Goal: Task Accomplishment & Management: Use online tool/utility

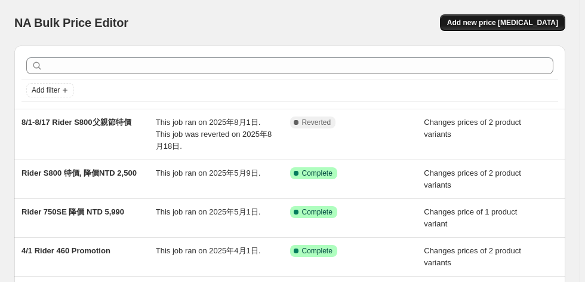
click at [521, 23] on span "Add new price [MEDICAL_DATA]" at bounding box center [502, 23] width 111 height 10
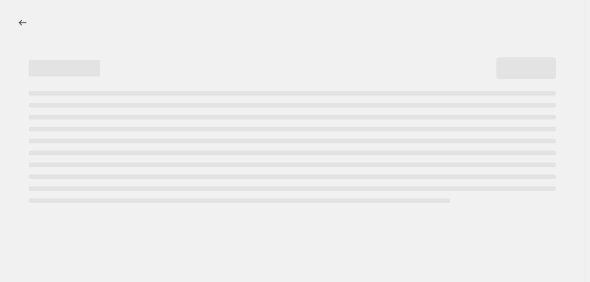
select select "percentage"
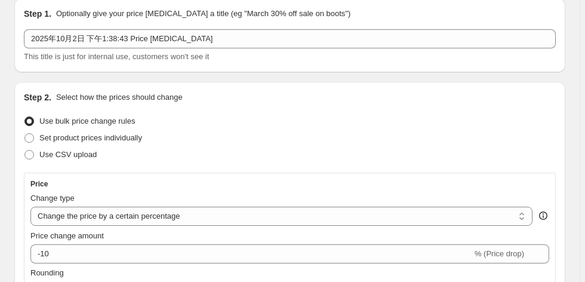
scroll to position [48, 0]
click at [24, 142] on span at bounding box center [29, 137] width 11 height 11
click at [24, 133] on input "Set product prices individually" at bounding box center [24, 132] width 1 height 1
radio input "true"
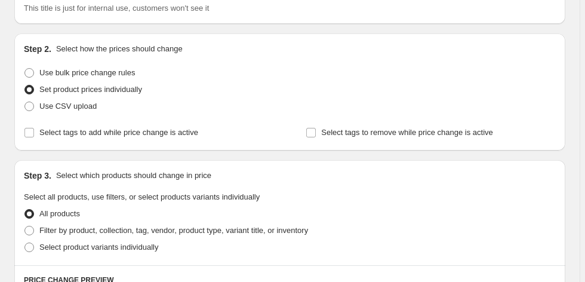
scroll to position [143, 0]
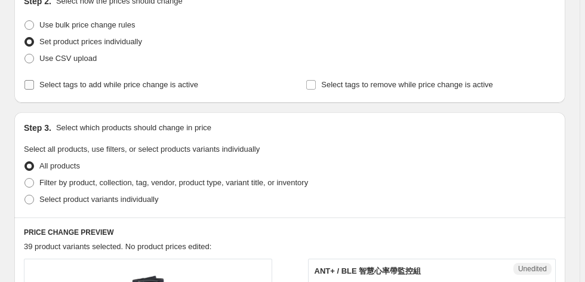
click at [31, 85] on input "Select tags to add while price change is active" at bounding box center [29, 85] width 10 height 10
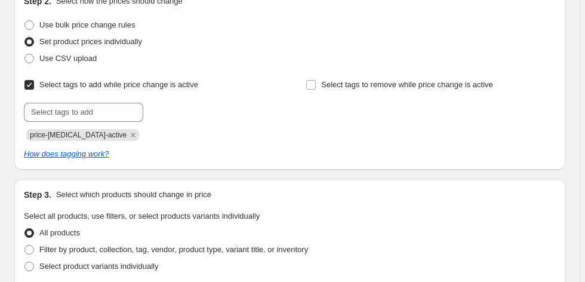
click at [29, 84] on input "Select tags to add while price change is active" at bounding box center [29, 85] width 10 height 10
checkbox input "false"
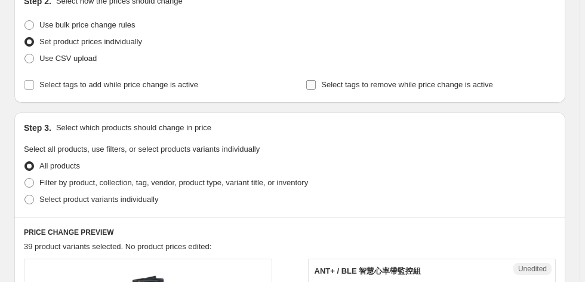
click at [314, 88] on input "Select tags to remove while price change is active" at bounding box center [311, 85] width 10 height 10
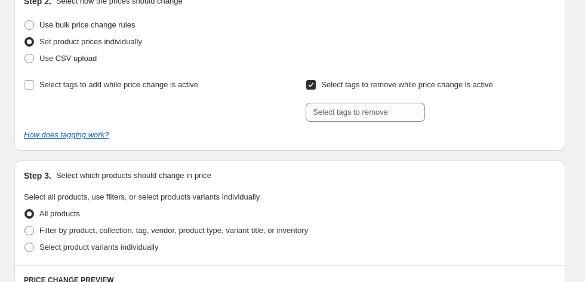
click at [314, 88] on input "Select tags to remove while price change is active" at bounding box center [311, 85] width 10 height 10
checkbox input "false"
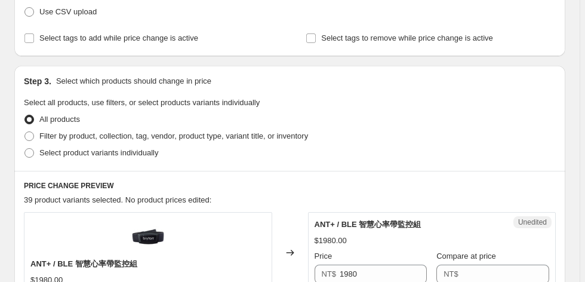
scroll to position [191, 0]
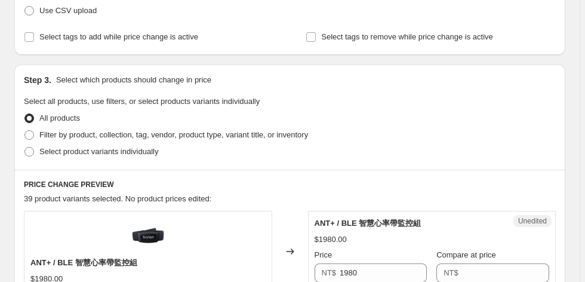
click at [23, 154] on div "Step 3. Select which products should change in price Select all products, use f…" at bounding box center [289, 116] width 551 height 105
click at [28, 156] on span at bounding box center [29, 152] width 10 height 10
click at [25, 147] on input "Select product variants individually" at bounding box center [24, 147] width 1 height 1
radio input "true"
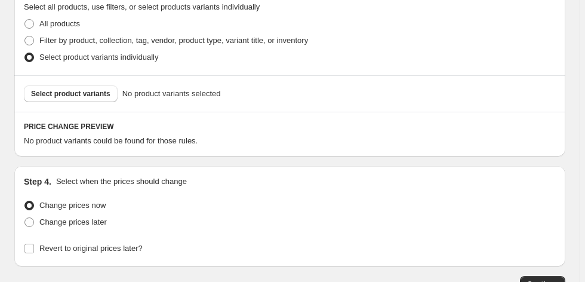
scroll to position [286, 0]
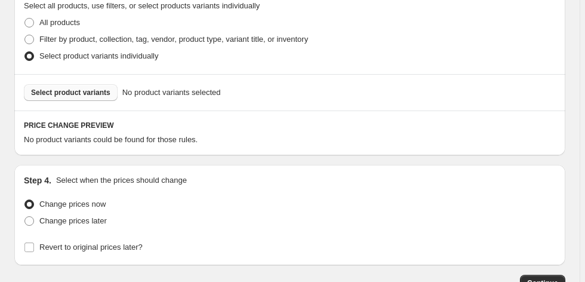
click at [88, 95] on span "Select product variants" at bounding box center [70, 93] width 79 height 10
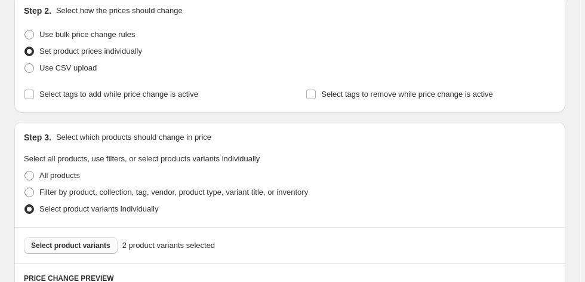
scroll to position [0, 0]
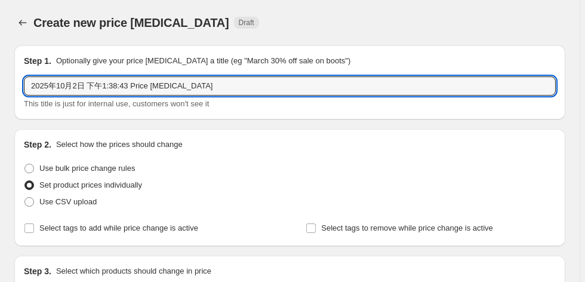
drag, startPoint x: 205, startPoint y: 87, endPoint x: -205, endPoint y: 97, distance: 409.4
click at [0, 97] on html "Home Settings Plans Skip to content Create new price [MEDICAL_DATA]. This page …" at bounding box center [292, 141] width 585 height 282
type input "10/17-11/16 Rider S800/750SE特價"
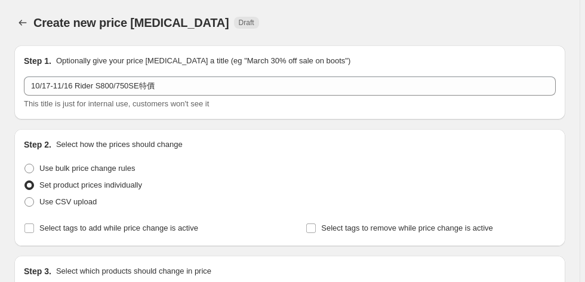
click at [195, 194] on div "Use CSV upload" at bounding box center [290, 201] width 532 height 17
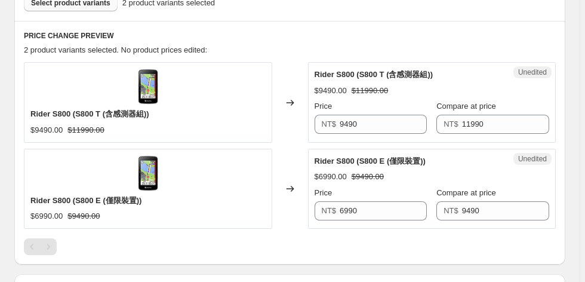
scroll to position [382, 0]
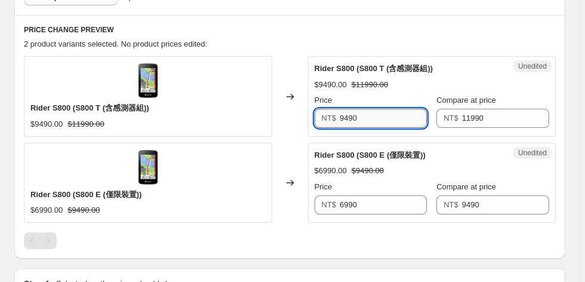
click at [376, 118] on input "9490" at bounding box center [383, 118] width 87 height 19
type input "9"
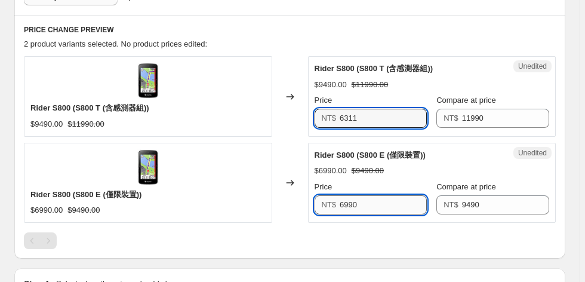
click at [357, 206] on input "6990" at bounding box center [383, 204] width 87 height 19
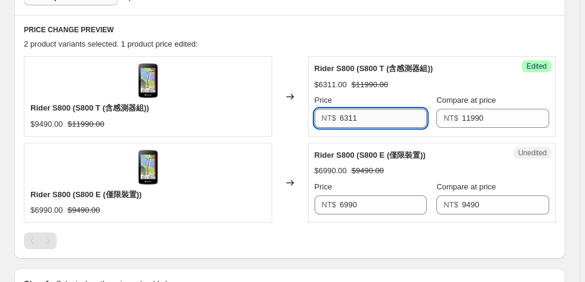
click at [377, 119] on input "6311" at bounding box center [383, 118] width 87 height 19
type input "6"
type input "8611"
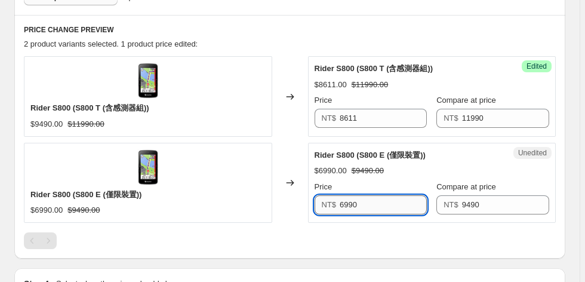
click at [375, 203] on input "6990" at bounding box center [383, 204] width 87 height 19
type input "6"
type input "6311"
click at [315, 241] on div at bounding box center [290, 240] width 532 height 17
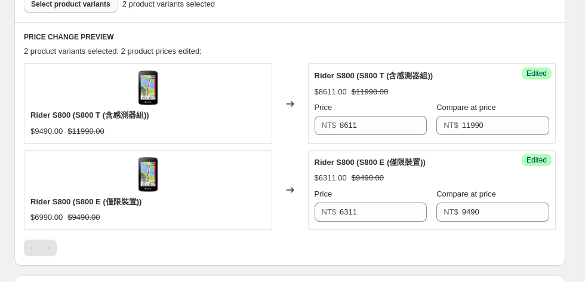
scroll to position [334, 0]
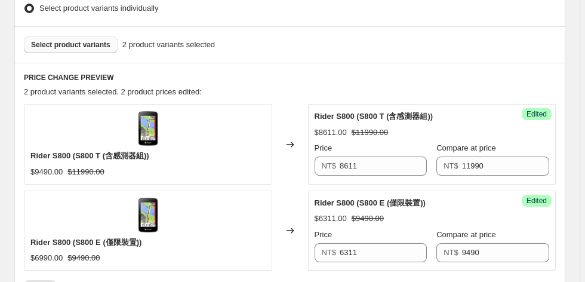
click at [70, 42] on span "Select product variants" at bounding box center [70, 45] width 79 height 10
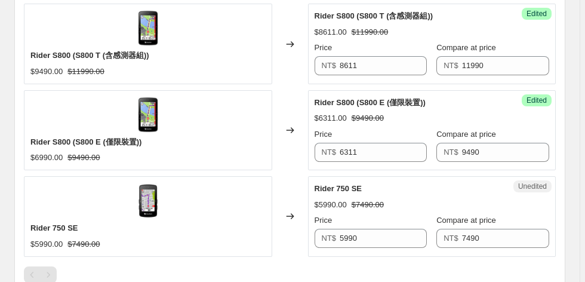
scroll to position [477, 0]
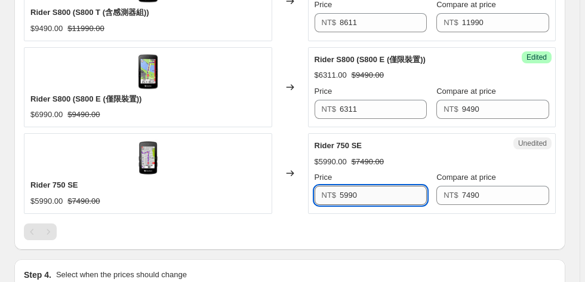
click at [372, 190] on input "5990" at bounding box center [383, 195] width 87 height 19
type input "5311"
click at [377, 239] on div "PRICE CHANGE PREVIEW 3 product variants selected. 2 product prices edited: Ride…" at bounding box center [289, 84] width 551 height 330
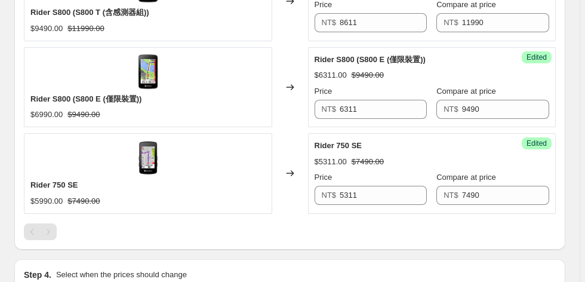
scroll to position [621, 0]
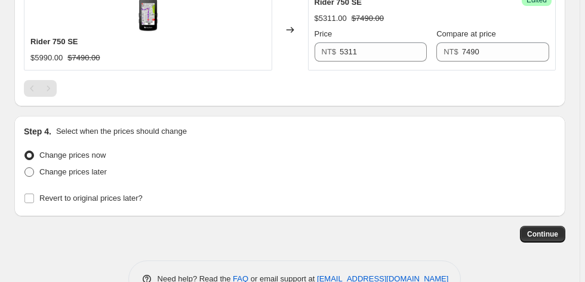
click at [32, 171] on span at bounding box center [29, 172] width 10 height 10
click at [25, 168] on input "Change prices later" at bounding box center [24, 167] width 1 height 1
radio input "true"
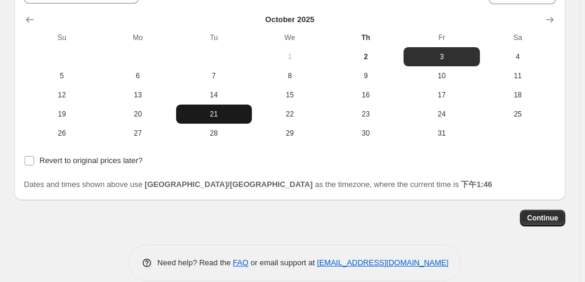
scroll to position [856, 0]
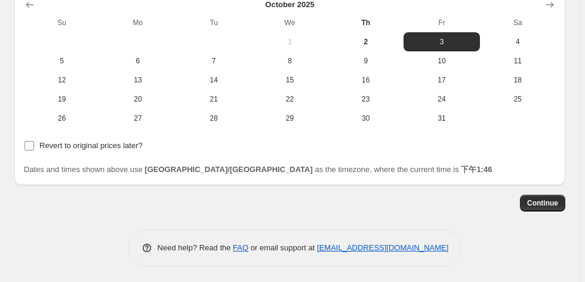
click at [30, 143] on input "Revert to original prices later?" at bounding box center [29, 146] width 10 height 10
checkbox input "true"
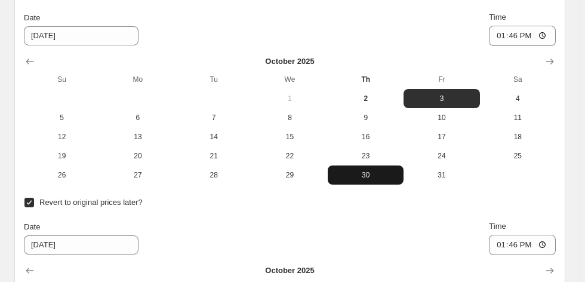
scroll to position [808, 0]
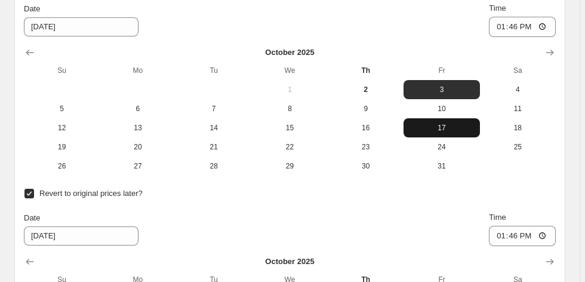
click at [440, 126] on span "17" at bounding box center [441, 128] width 66 height 10
type input "[DATE]"
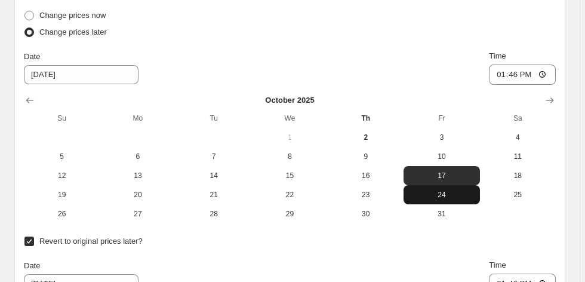
scroll to position [760, 0]
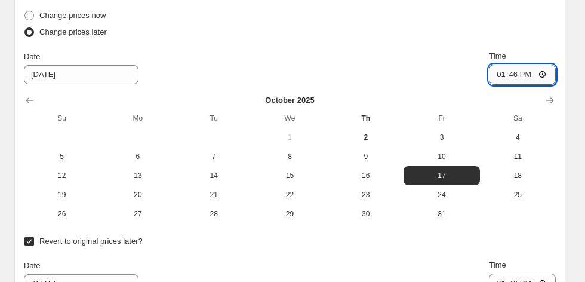
click at [514, 72] on input "13:46" at bounding box center [522, 74] width 67 height 20
click at [533, 72] on input "13:46" at bounding box center [522, 74] width 67 height 20
click at [519, 71] on input "13:46" at bounding box center [522, 74] width 67 height 20
click at [508, 72] on input "13:46" at bounding box center [522, 74] width 67 height 20
click at [548, 71] on input "13:46" at bounding box center [522, 74] width 67 height 20
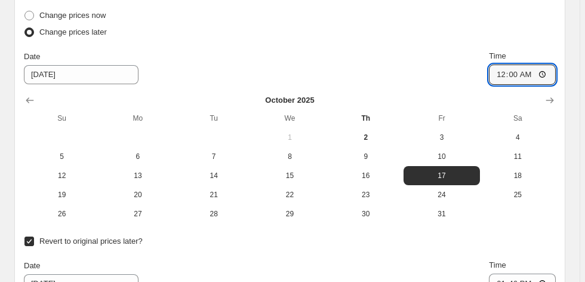
type input "00:00"
click at [431, 43] on div "Change prices now Change prices later Date [DATE] Time 00:00 [DATE] Su Mo Tu We…" at bounding box center [290, 115] width 532 height 216
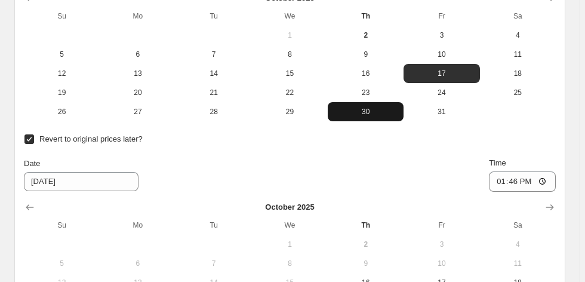
scroll to position [903, 0]
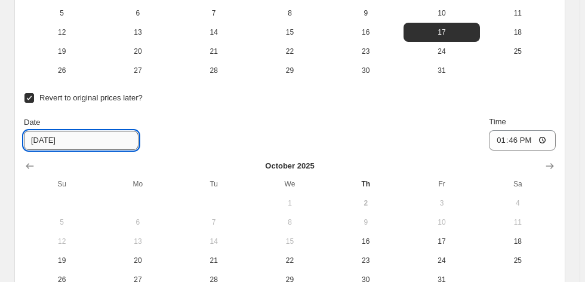
click at [93, 143] on input "[DATE]" at bounding box center [81, 140] width 115 height 19
click at [109, 138] on input "[DATE]" at bounding box center [81, 140] width 115 height 19
click at [41, 132] on input "[DATE]" at bounding box center [81, 140] width 115 height 19
click at [136, 119] on div "Date [DATE] Time 13:46" at bounding box center [290, 133] width 532 height 35
click at [77, 140] on input "[DATE]" at bounding box center [81, 140] width 115 height 19
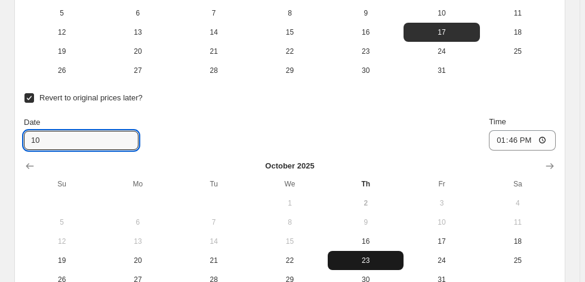
scroll to position [999, 0]
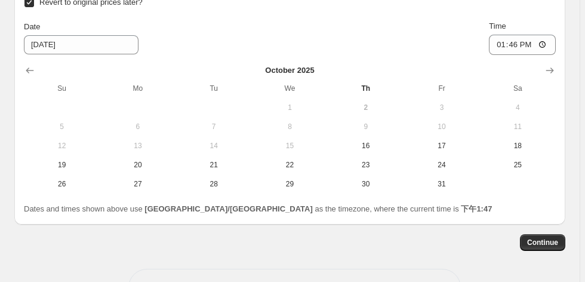
click at [556, 69] on icon "Show next month, November 2025" at bounding box center [550, 70] width 12 height 12
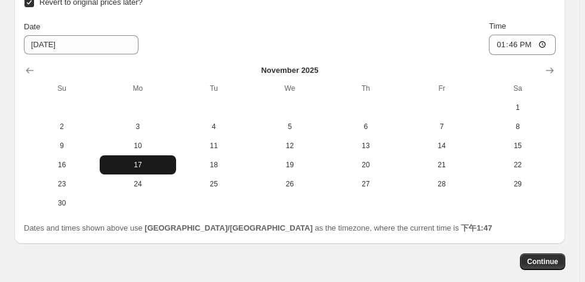
click at [134, 165] on span "17" at bounding box center [137, 165] width 66 height 10
type input "[DATE]"
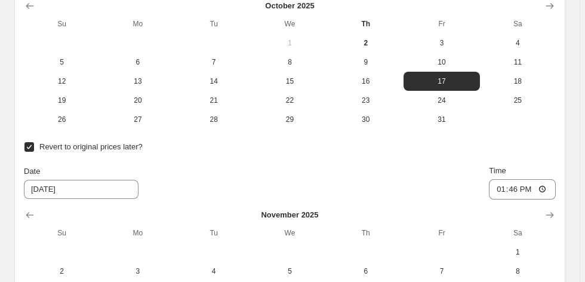
scroll to position [856, 0]
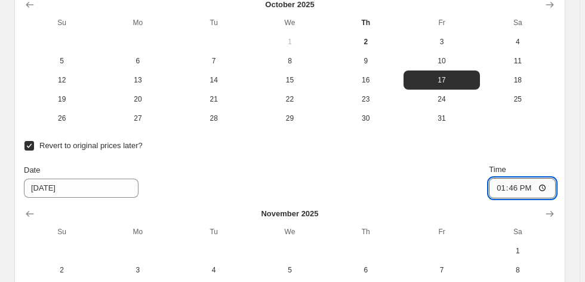
click at [512, 187] on input "13:46" at bounding box center [522, 188] width 67 height 20
click at [523, 185] on input "13:46" at bounding box center [522, 188] width 67 height 20
drag, startPoint x: 541, startPoint y: 185, endPoint x: 549, endPoint y: 186, distance: 8.4
click at [541, 185] on input "13:46" at bounding box center [522, 188] width 67 height 20
click at [551, 186] on input "13:46" at bounding box center [522, 188] width 67 height 20
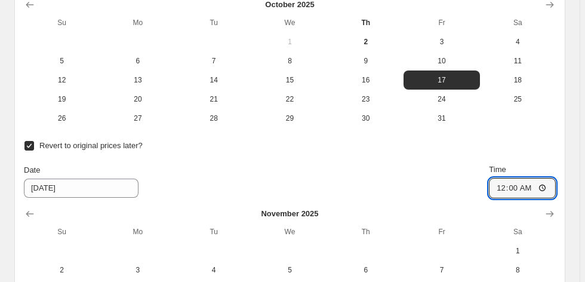
type input "00:00"
click at [389, 176] on div "Date [DATE] Time 00:00" at bounding box center [290, 180] width 532 height 35
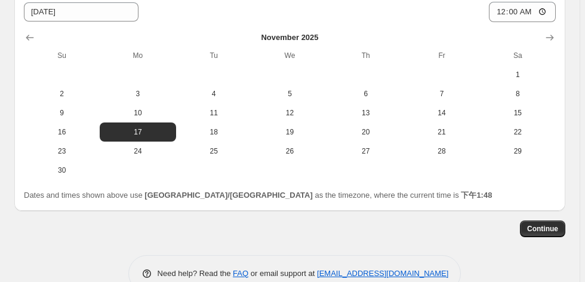
scroll to position [1010, 0]
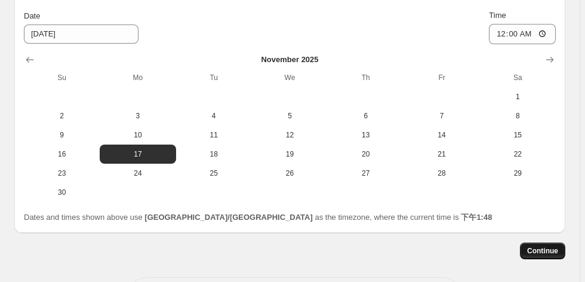
click at [537, 251] on span "Continue" at bounding box center [542, 251] width 31 height 10
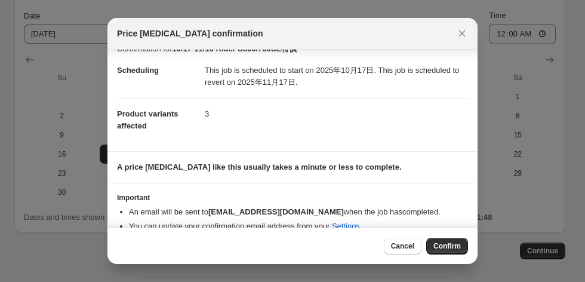
scroll to position [32, 0]
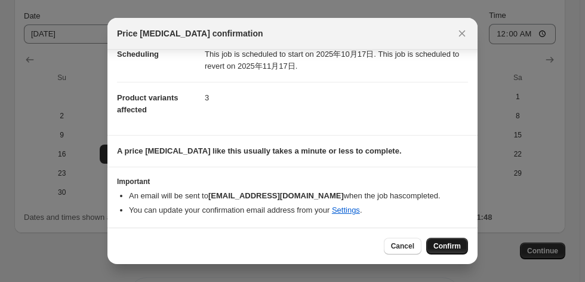
click at [446, 245] on span "Confirm" at bounding box center [446, 246] width 27 height 10
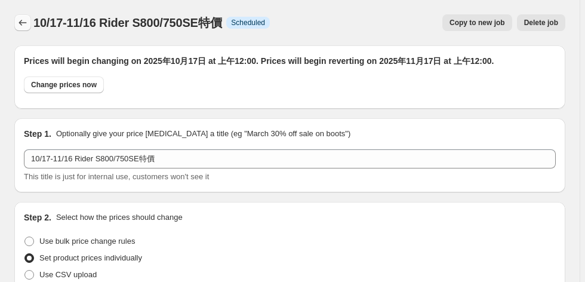
click at [22, 20] on icon "Price change jobs" at bounding box center [23, 23] width 12 height 12
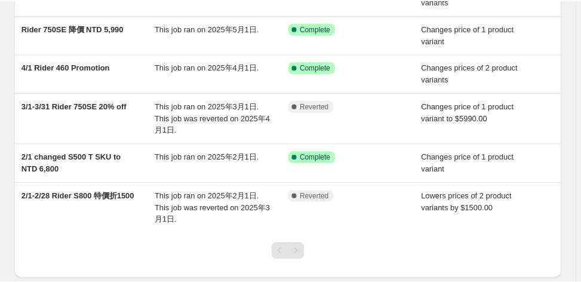
scroll to position [265, 0]
